Goal: Check status: Check status

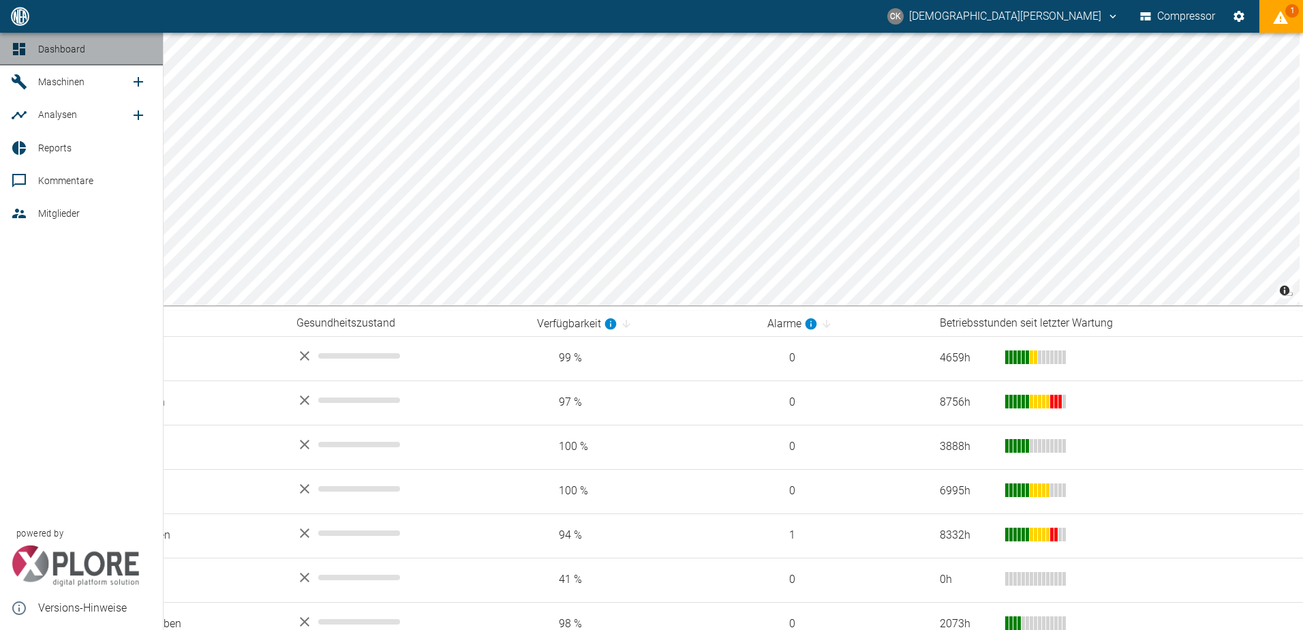
click at [14, 49] on icon at bounding box center [19, 49] width 12 height 12
click at [41, 45] on span "Dashboard" at bounding box center [61, 49] width 47 height 11
click at [31, 150] on div at bounding box center [21, 148] width 20 height 16
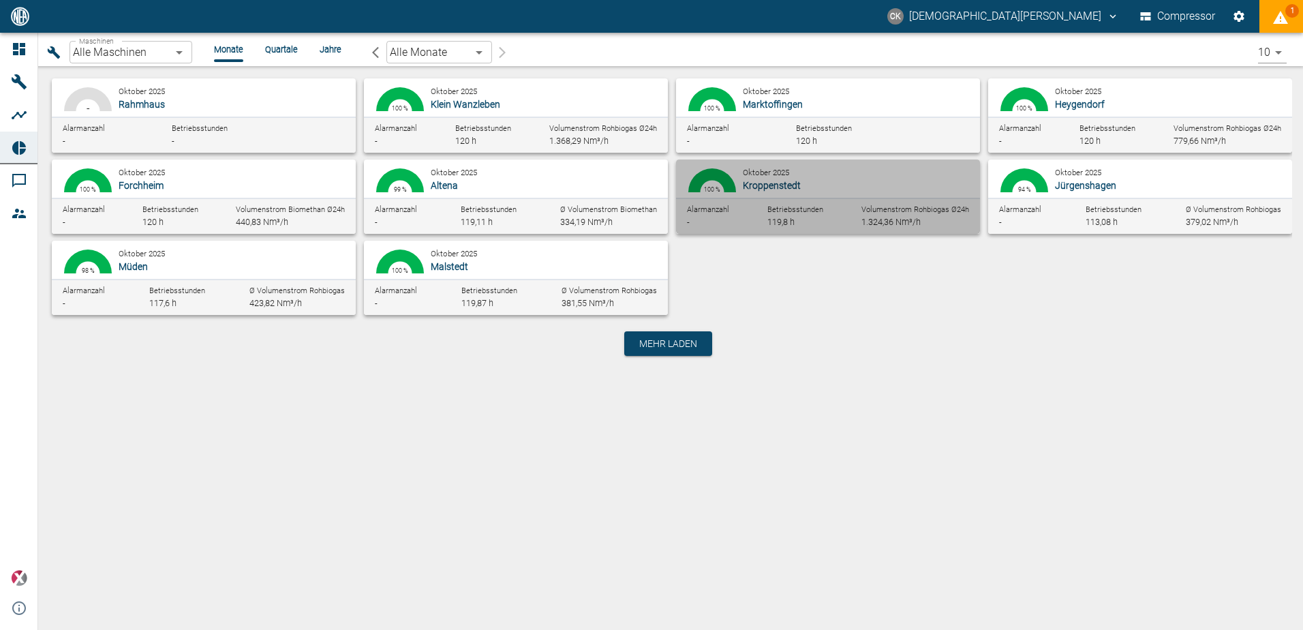
click at [764, 181] on span "Kroppenstedt" at bounding box center [772, 185] width 58 height 11
type input "c1942c7c-4e9b-4bf3-927d-c7876cb6528c"
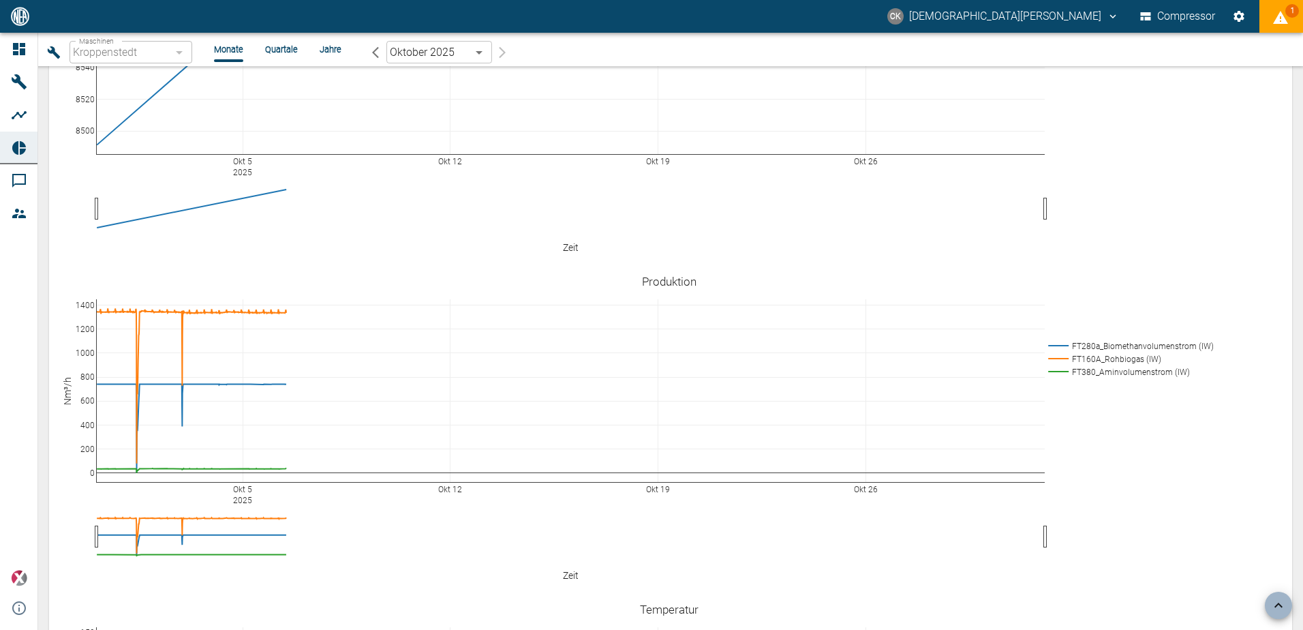
scroll to position [3271, 0]
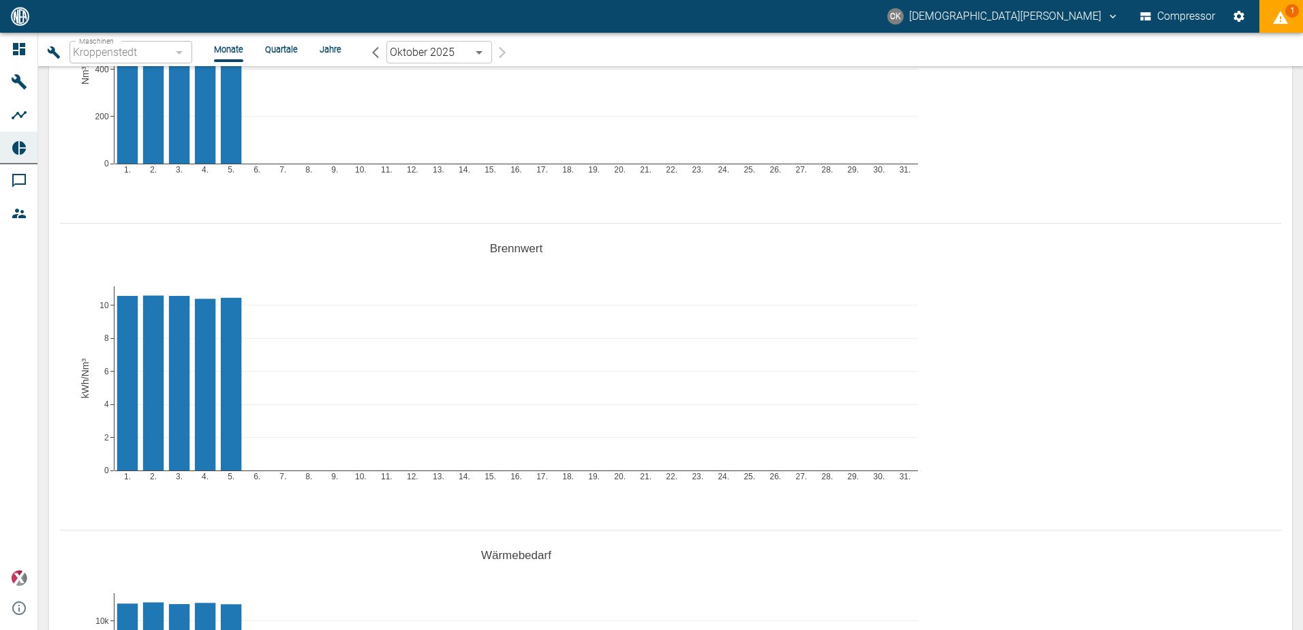
click at [323, 52] on li "Jahre" at bounding box center [331, 49] width 22 height 13
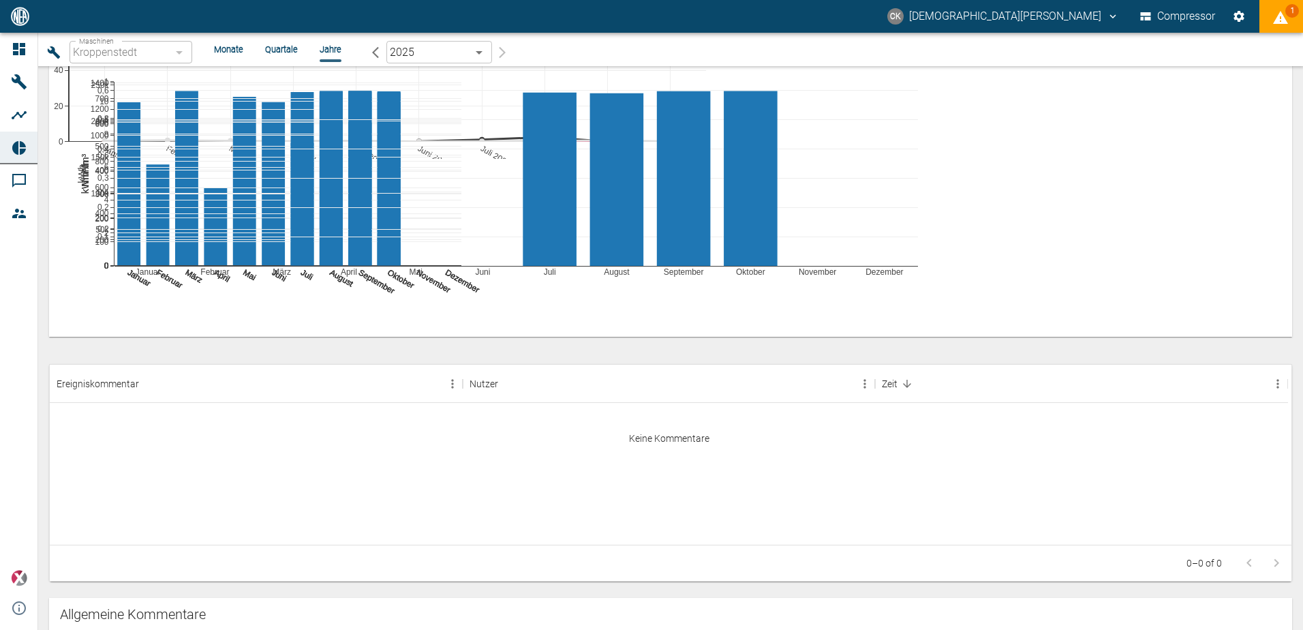
scroll to position [750, 0]
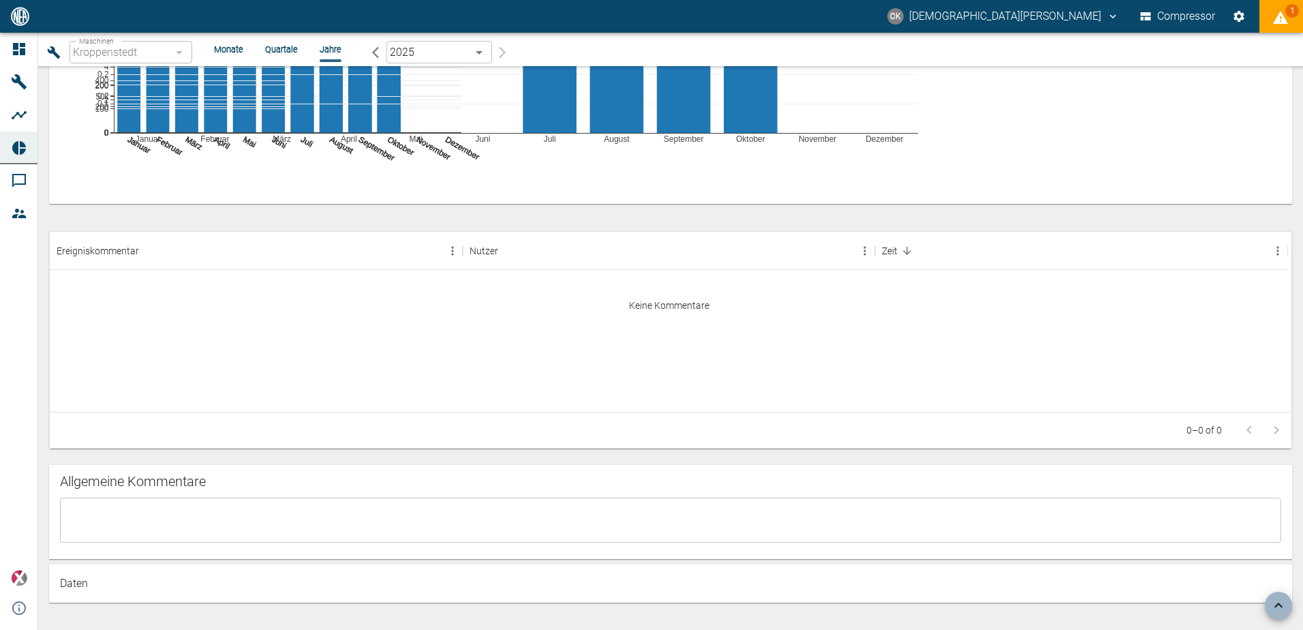
click at [60, 187] on div "Januar Februar März April Mai Juni Juli August September Oktober November Dezem…" at bounding box center [60, 34] width 0 height 307
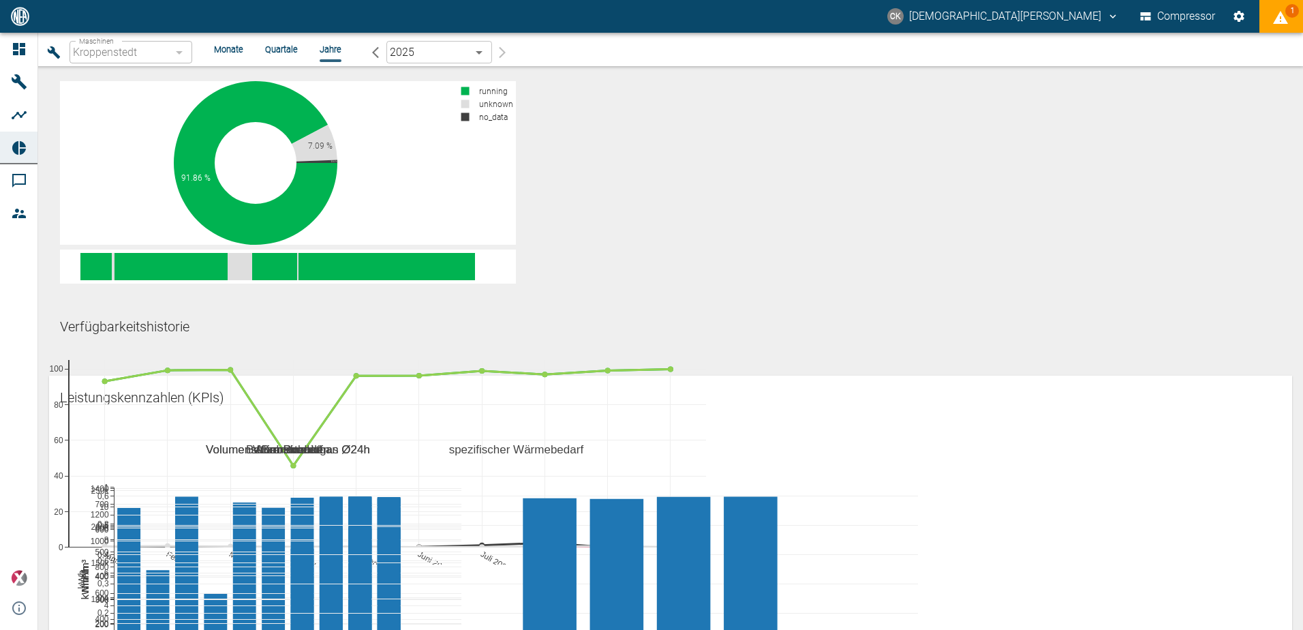
scroll to position [0, 0]
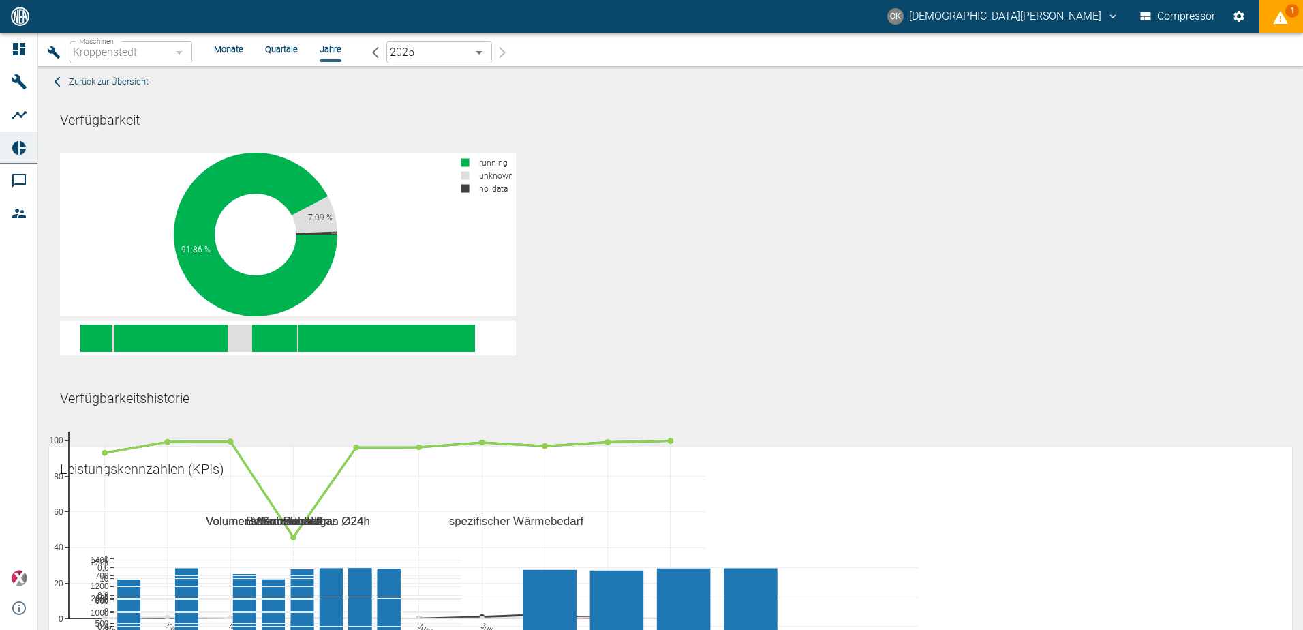
click at [282, 47] on li "Quartale" at bounding box center [281, 49] width 33 height 13
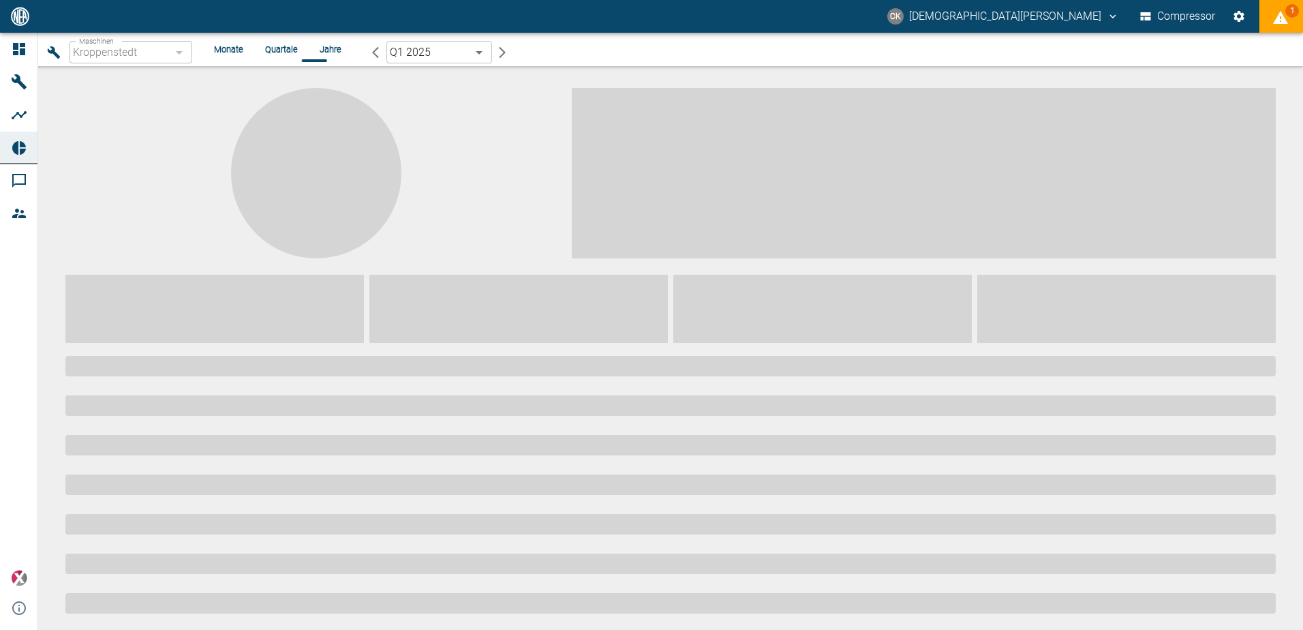
click at [476, 52] on body "CK [PERSON_NAME] Compressor 1 Dashboard Maschinen Analysen Reports Kommentare M…" at bounding box center [651, 315] width 1303 height 630
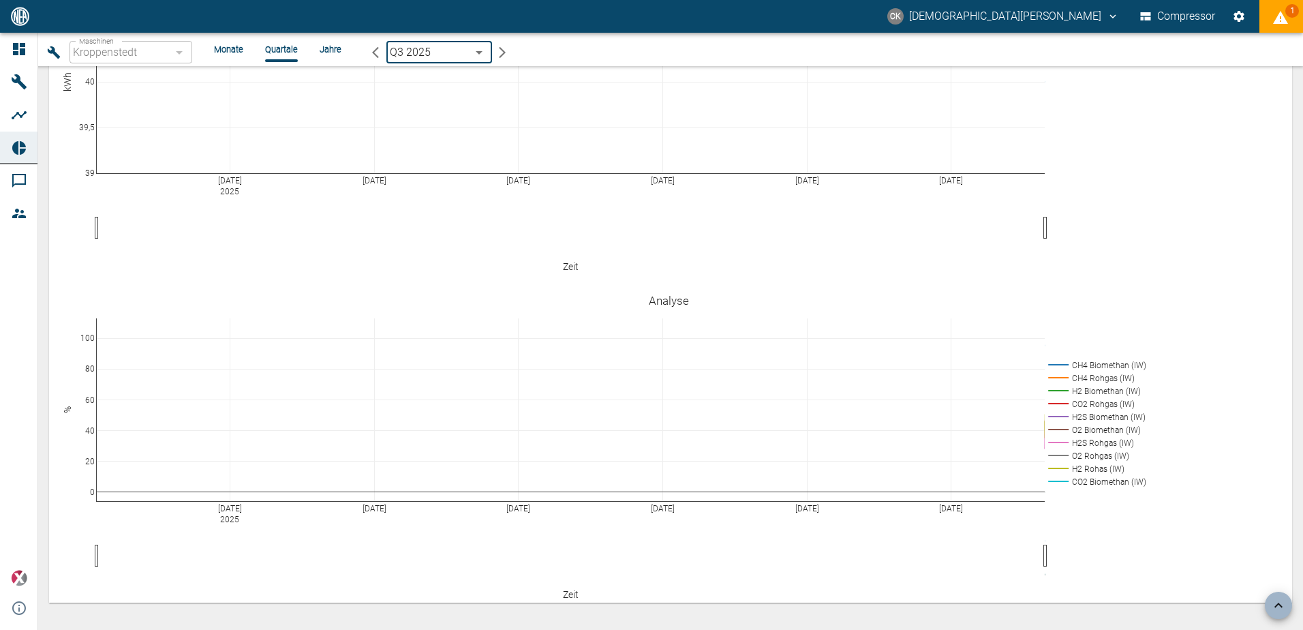
scroll to position [3407, 0]
